Goal: Information Seeking & Learning: Check status

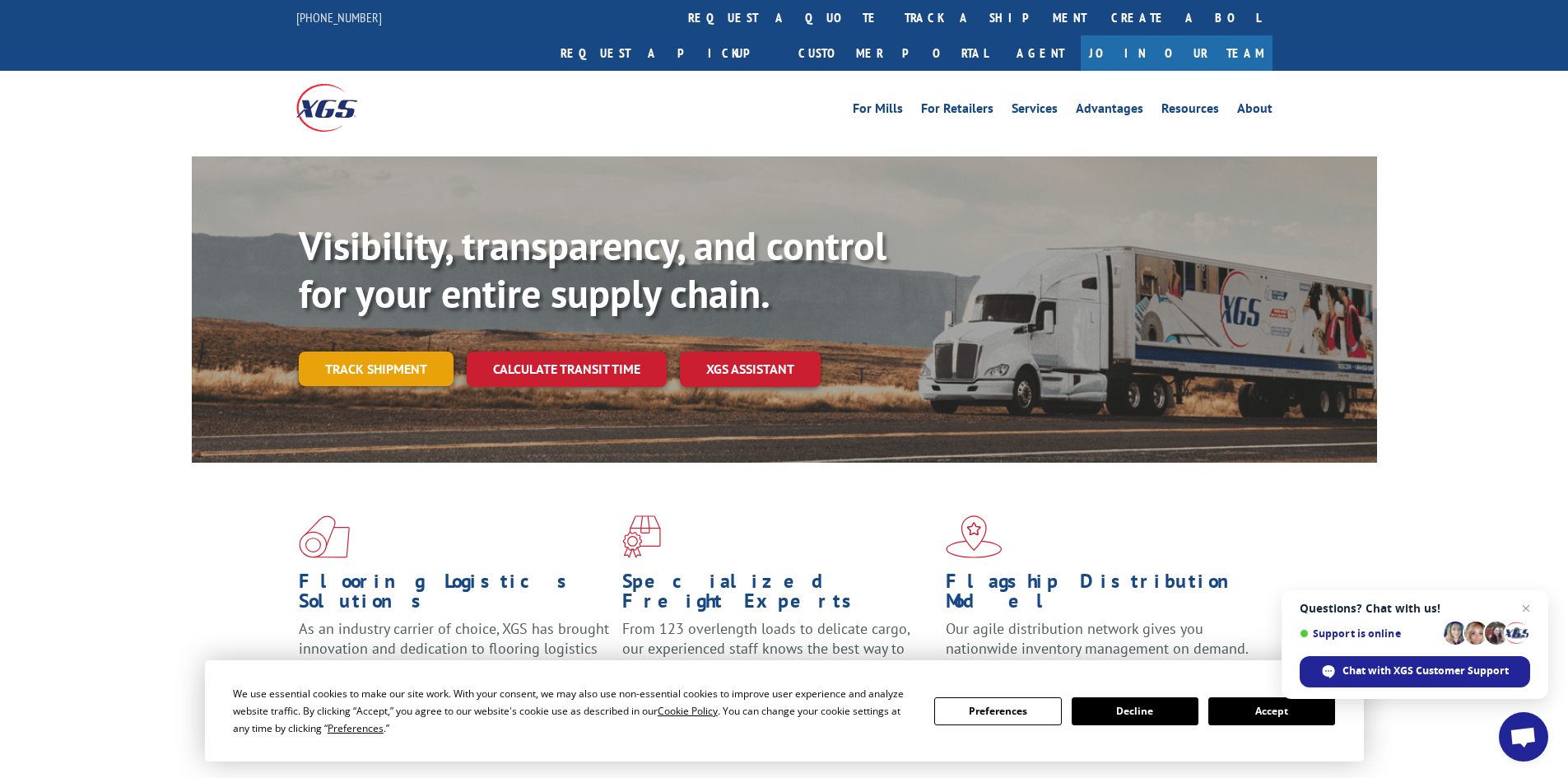
click at [357, 352] on link "Track shipment" at bounding box center [376, 368] width 155 height 34
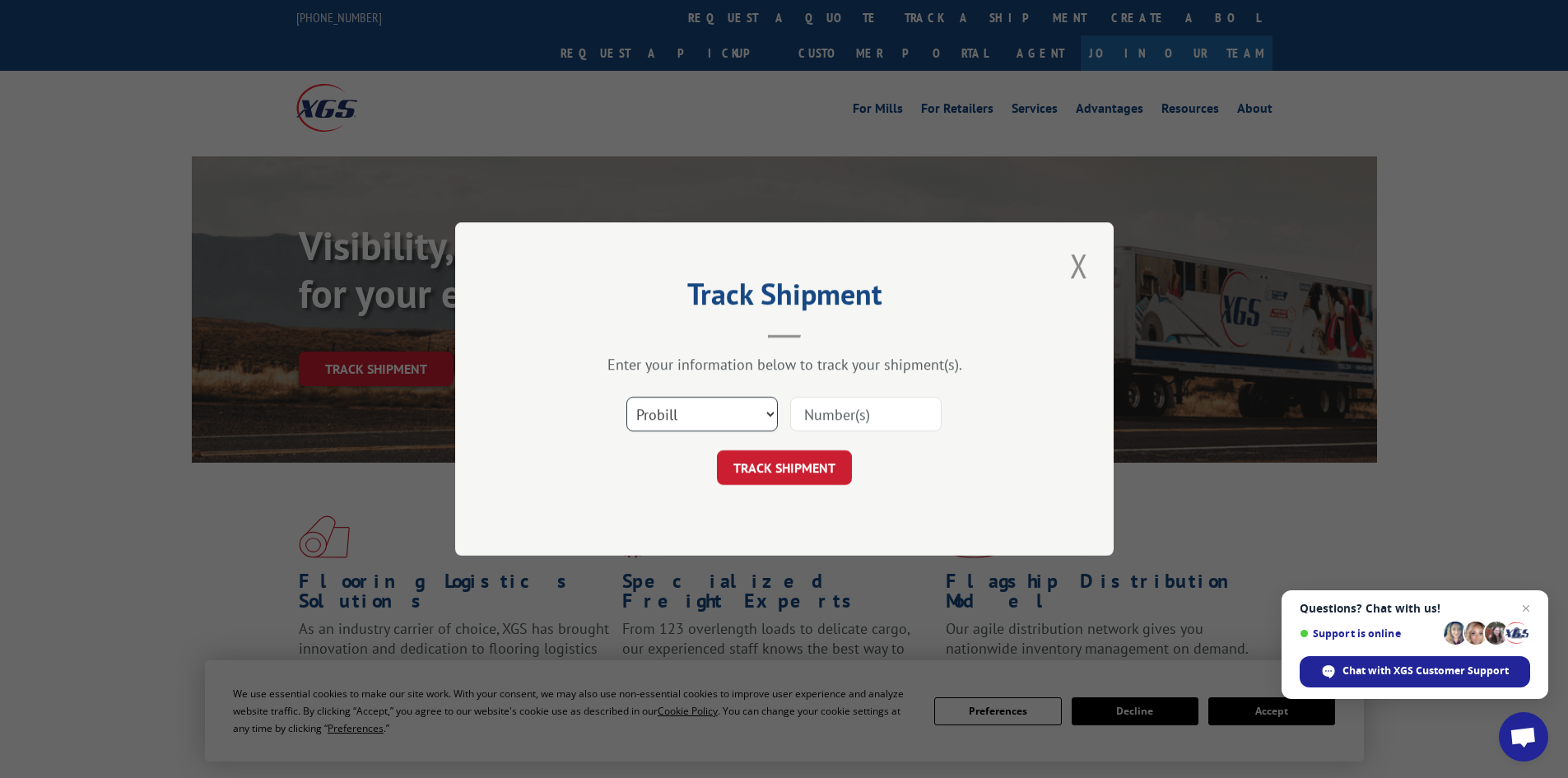
drag, startPoint x: 659, startPoint y: 415, endPoint x: 658, endPoint y: 429, distance: 14.0
click at [659, 418] on select "Select category... Probill BOL PO" at bounding box center [702, 414] width 152 height 34
select select "bol"
click at [626, 397] on select "Select category... Probill BOL PO" at bounding box center [702, 414] width 152 height 34
click at [871, 420] on input at bounding box center [866, 414] width 152 height 34
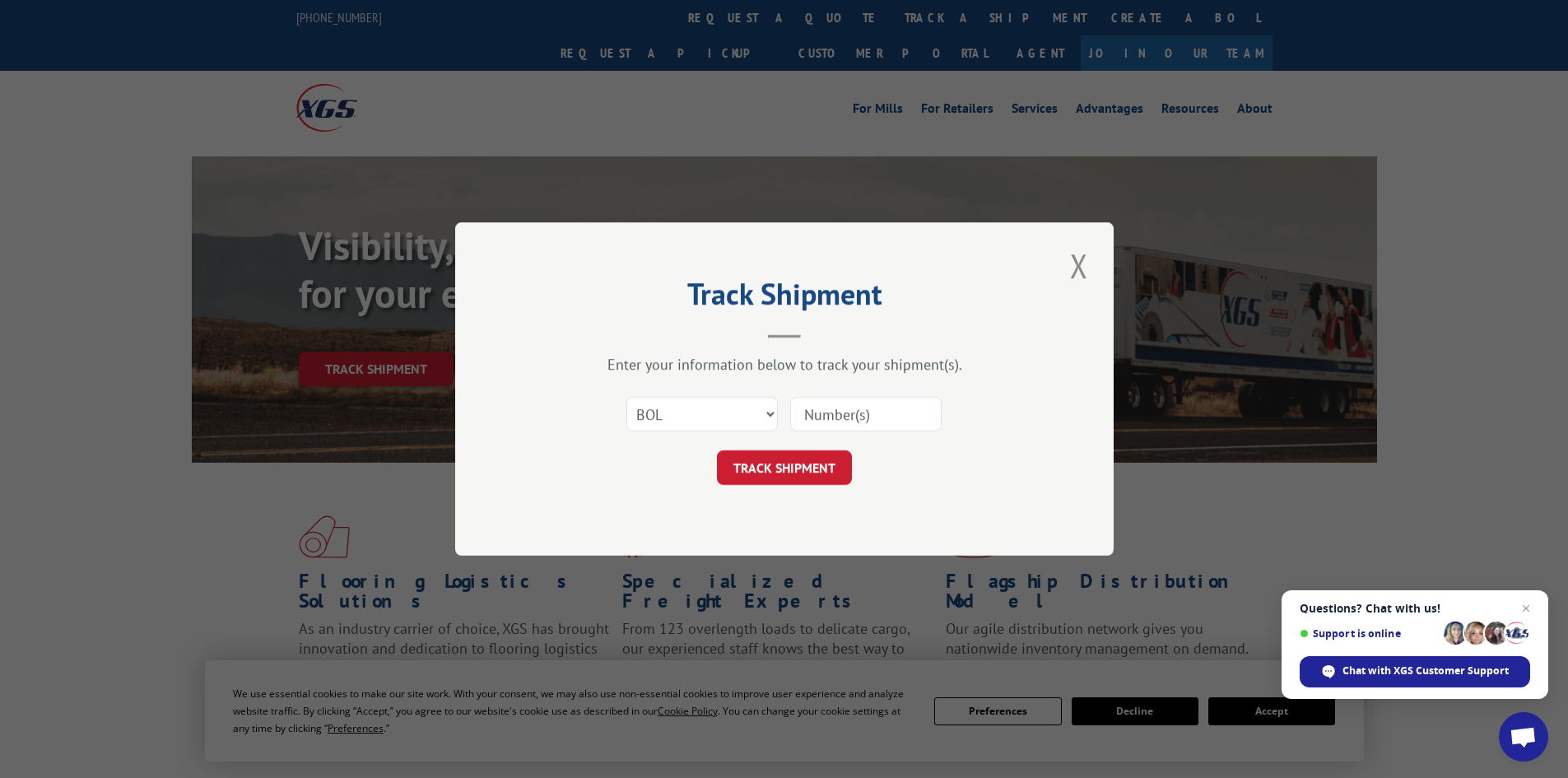
paste input "4913952"
type input "4913952"
click at [717, 450] on button "TRACK SHIPMENT" at bounding box center [784, 467] width 135 height 34
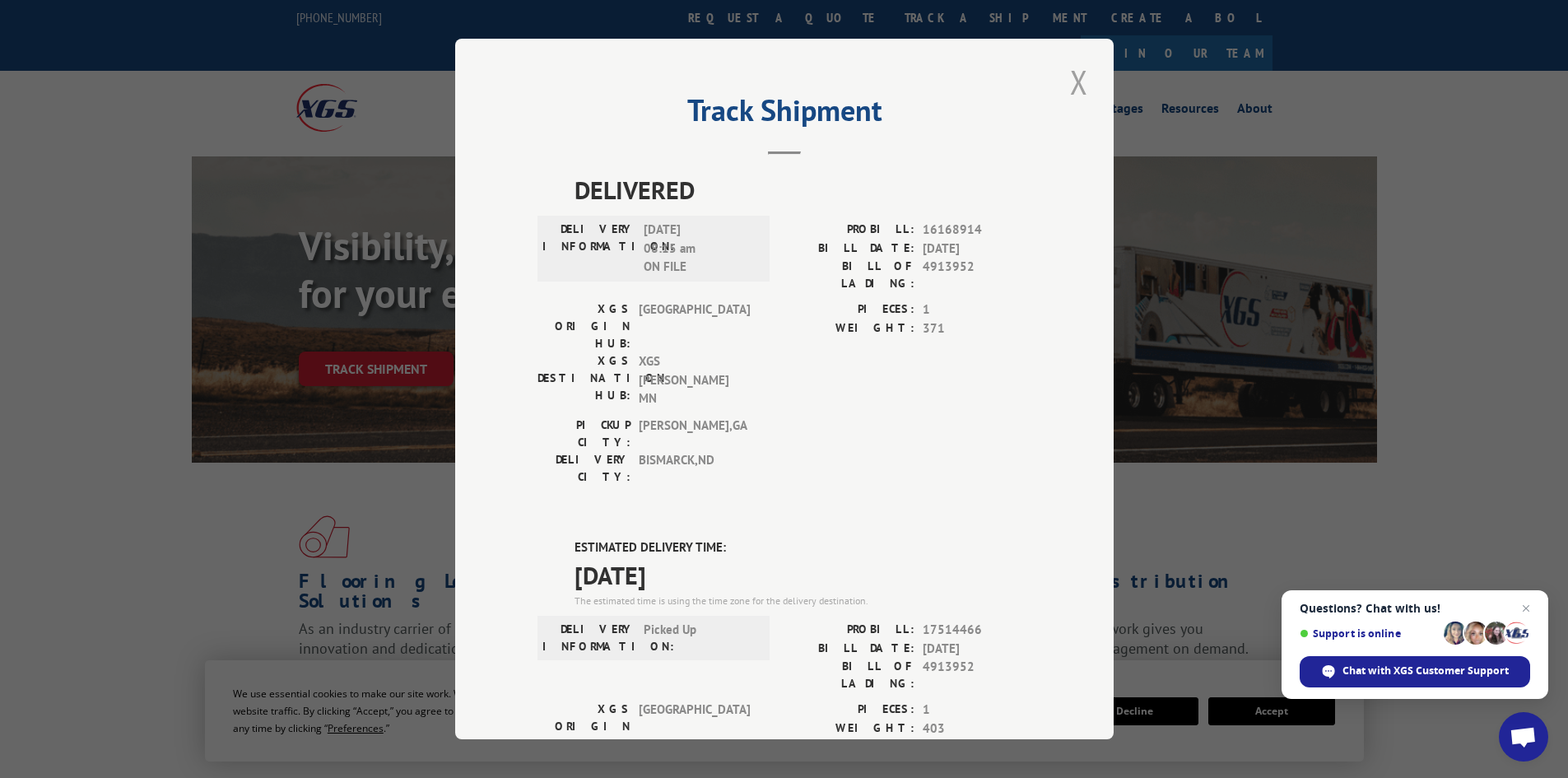
click at [1070, 79] on button "Close modal" at bounding box center [1079, 82] width 28 height 45
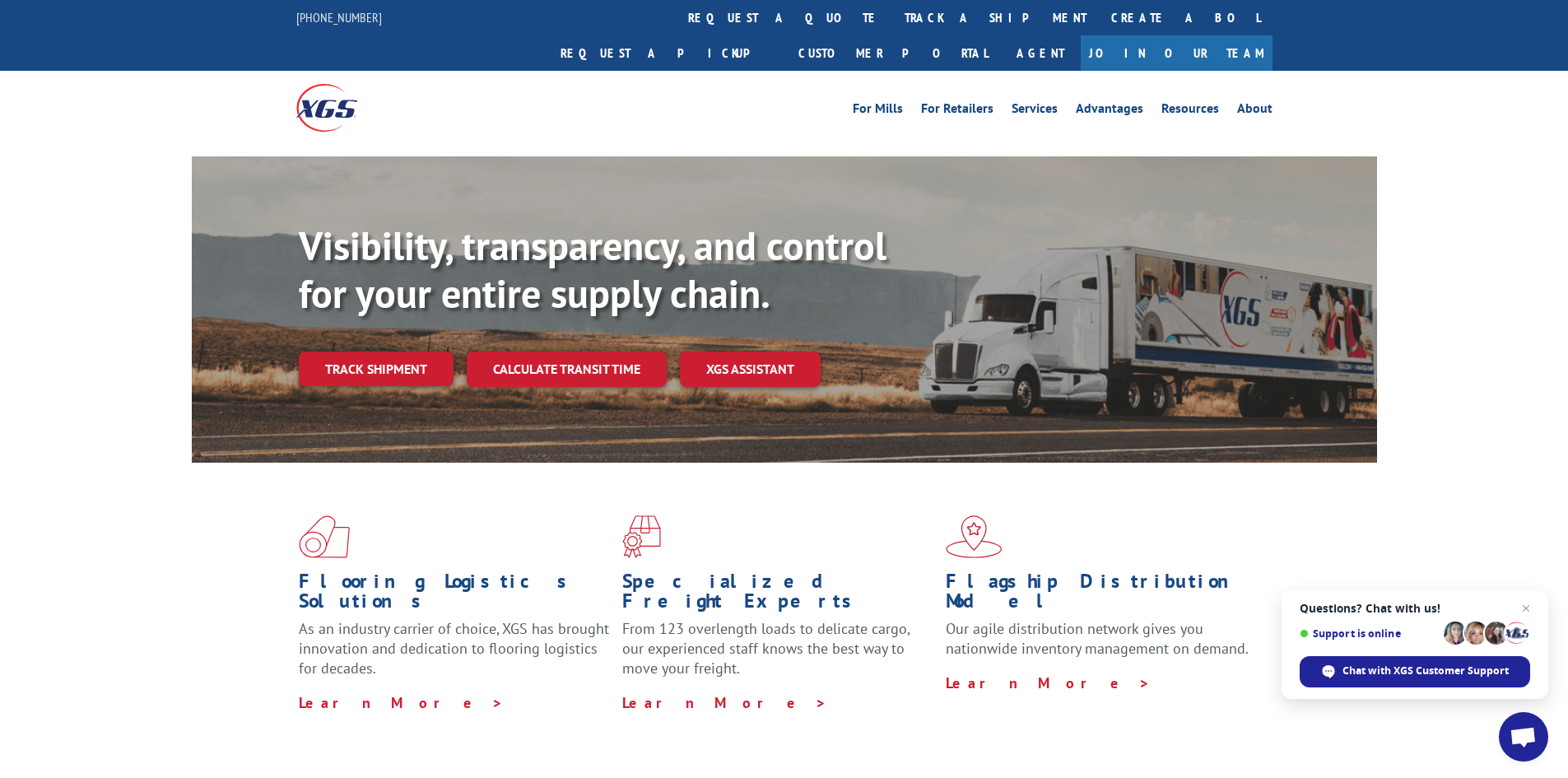
click at [432, 352] on link "Track shipment" at bounding box center [376, 368] width 155 height 34
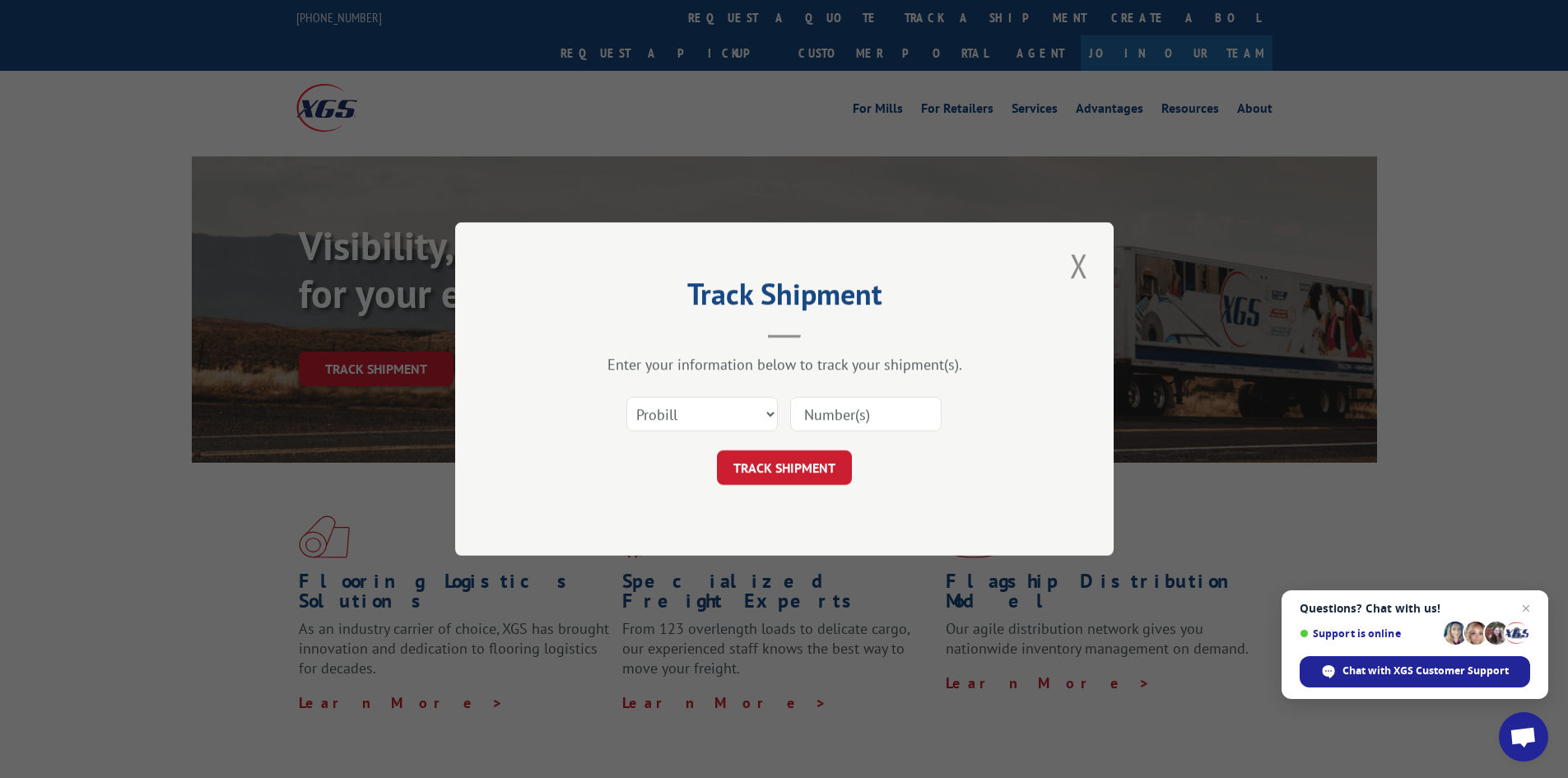
click at [685, 387] on div "Select category... Probill BOL PO" at bounding box center [784, 414] width 494 height 54
drag, startPoint x: 687, startPoint y: 420, endPoint x: 684, endPoint y: 428, distance: 8.5
click at [687, 420] on select "Select category... Probill BOL PO" at bounding box center [702, 414] width 152 height 34
select select "bol"
click at [626, 397] on select "Select category... Probill BOL PO" at bounding box center [702, 414] width 152 height 34
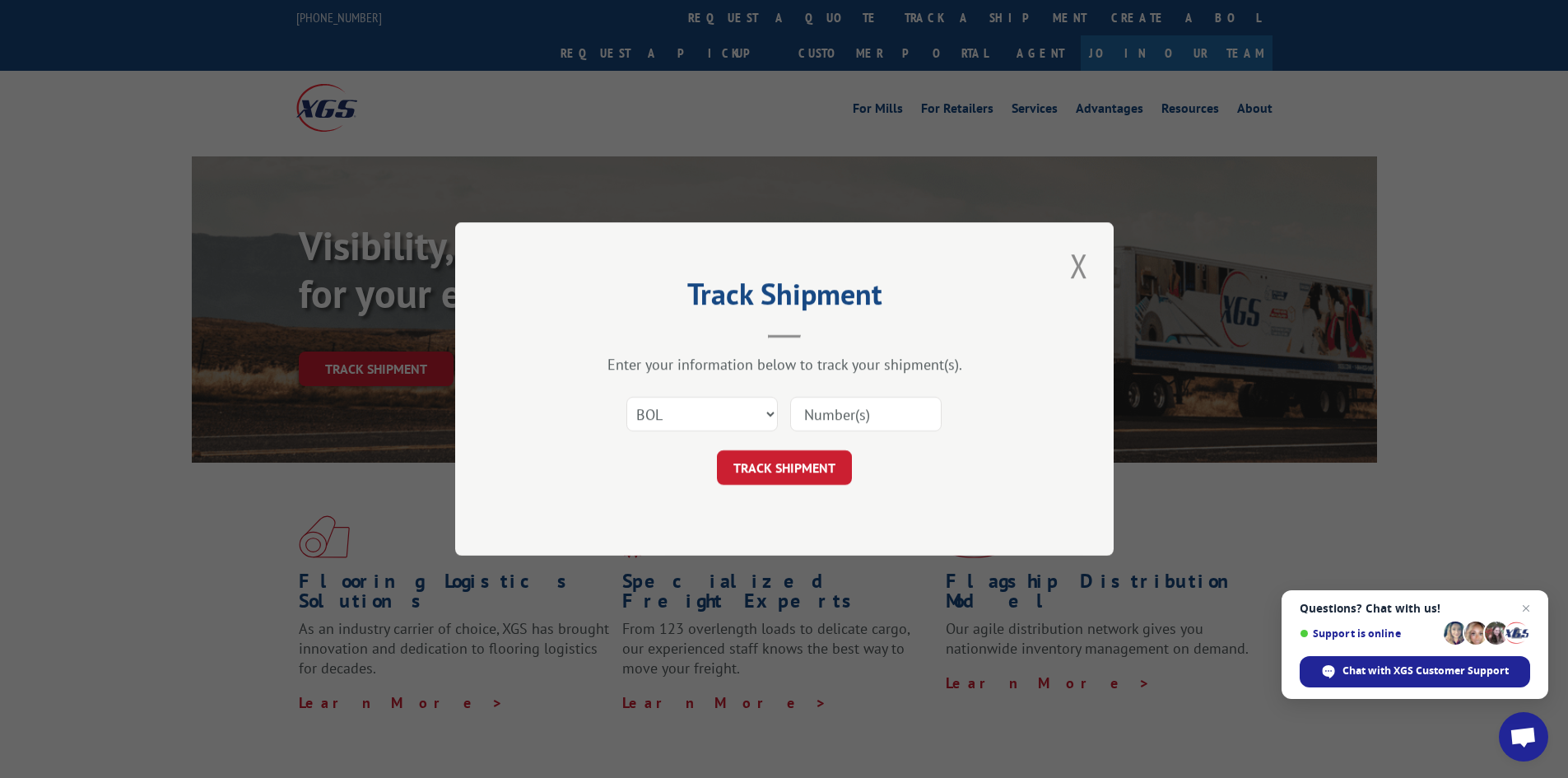
click at [813, 423] on input at bounding box center [866, 414] width 152 height 34
paste input "4888185"
type input "4888185"
click button "TRACK SHIPMENT" at bounding box center [784, 467] width 135 height 34
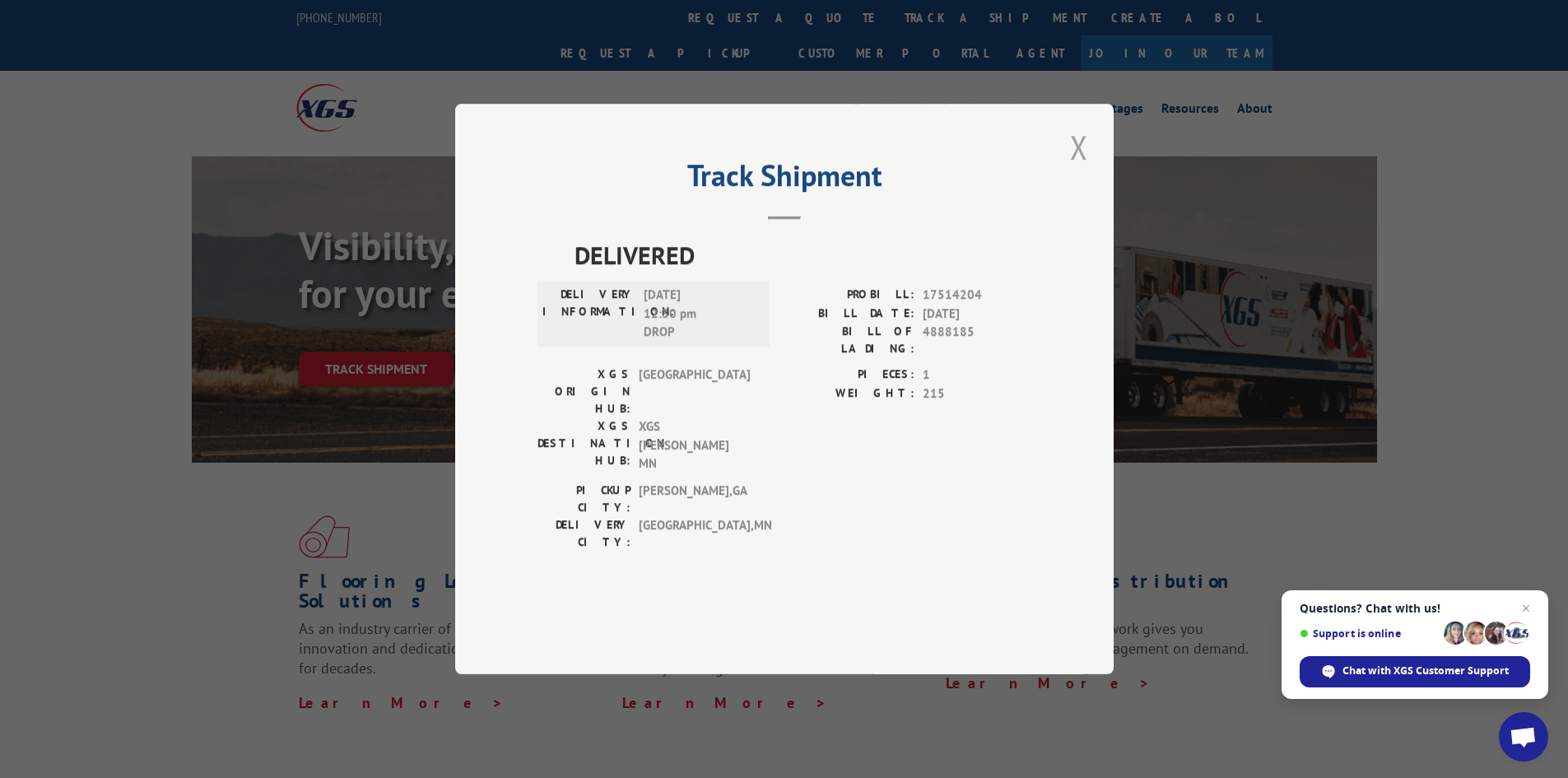
click at [1074, 169] on button "Close modal" at bounding box center [1079, 147] width 28 height 45
